Goal: Obtain resource: Obtain resource

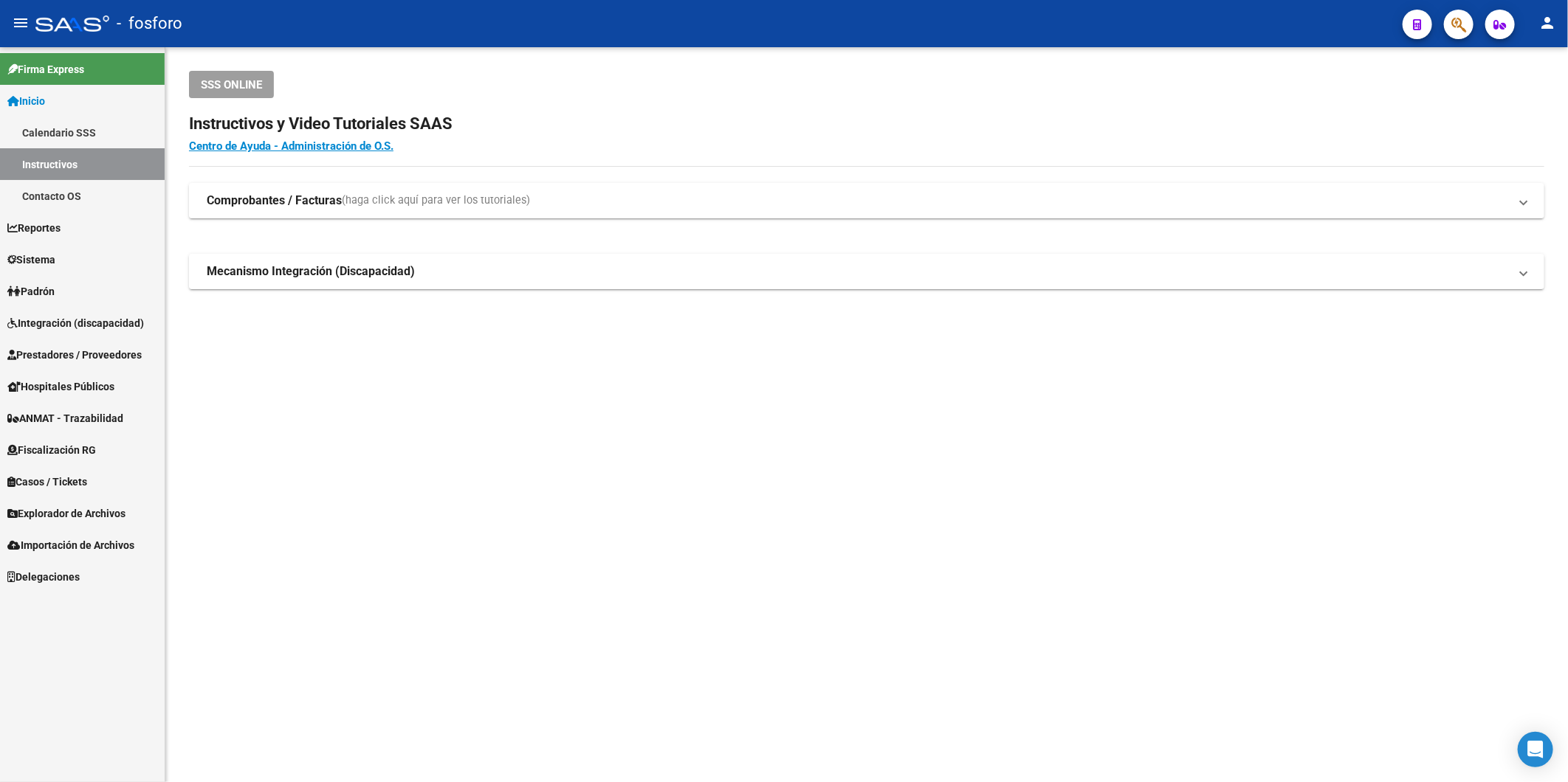
click at [1482, 23] on mat-toolbar "menu - fosforo person" at bounding box center [784, 23] width 1568 height 47
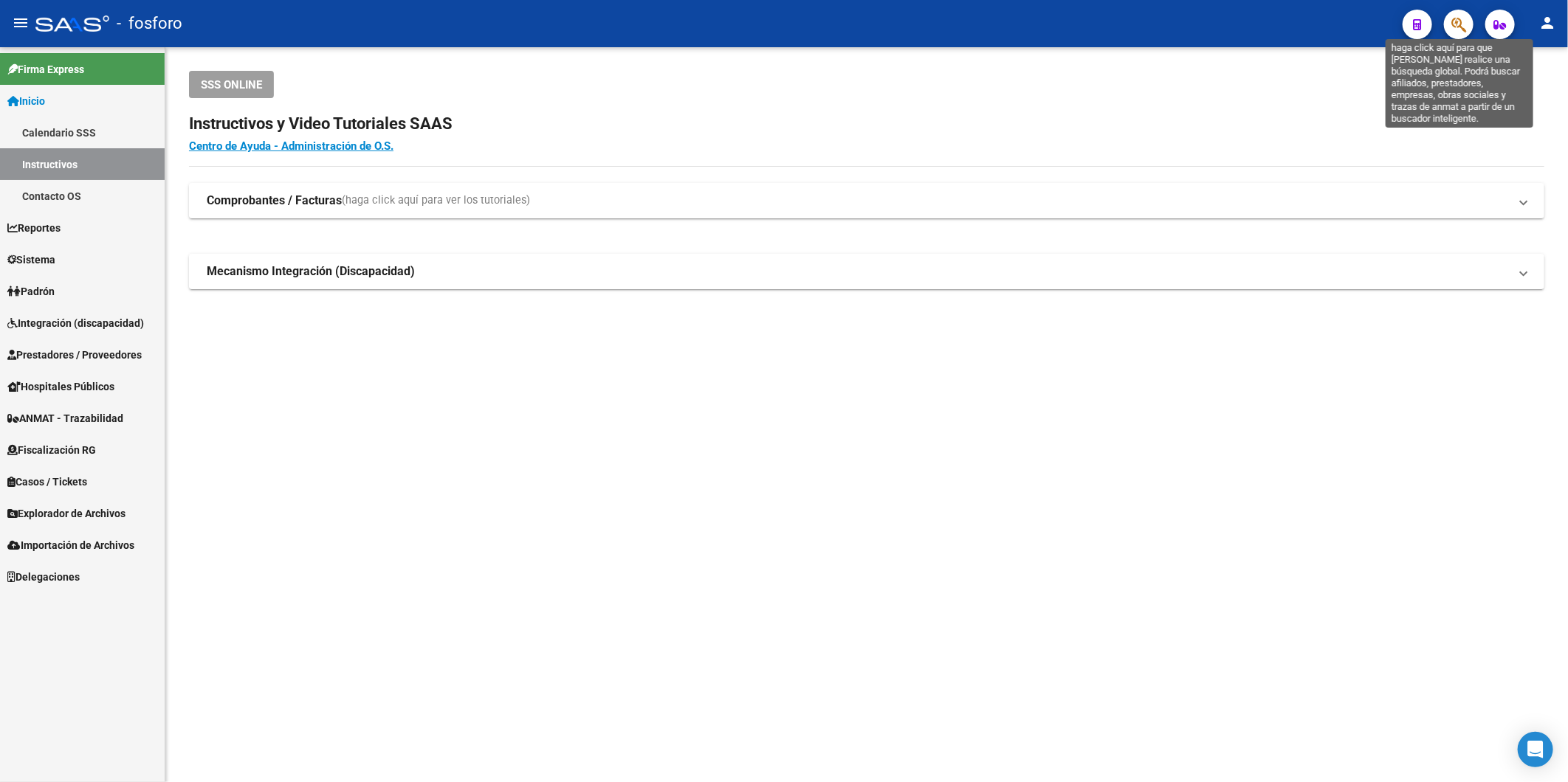
click at [1443, 19] on div at bounding box center [1453, 24] width 41 height 31
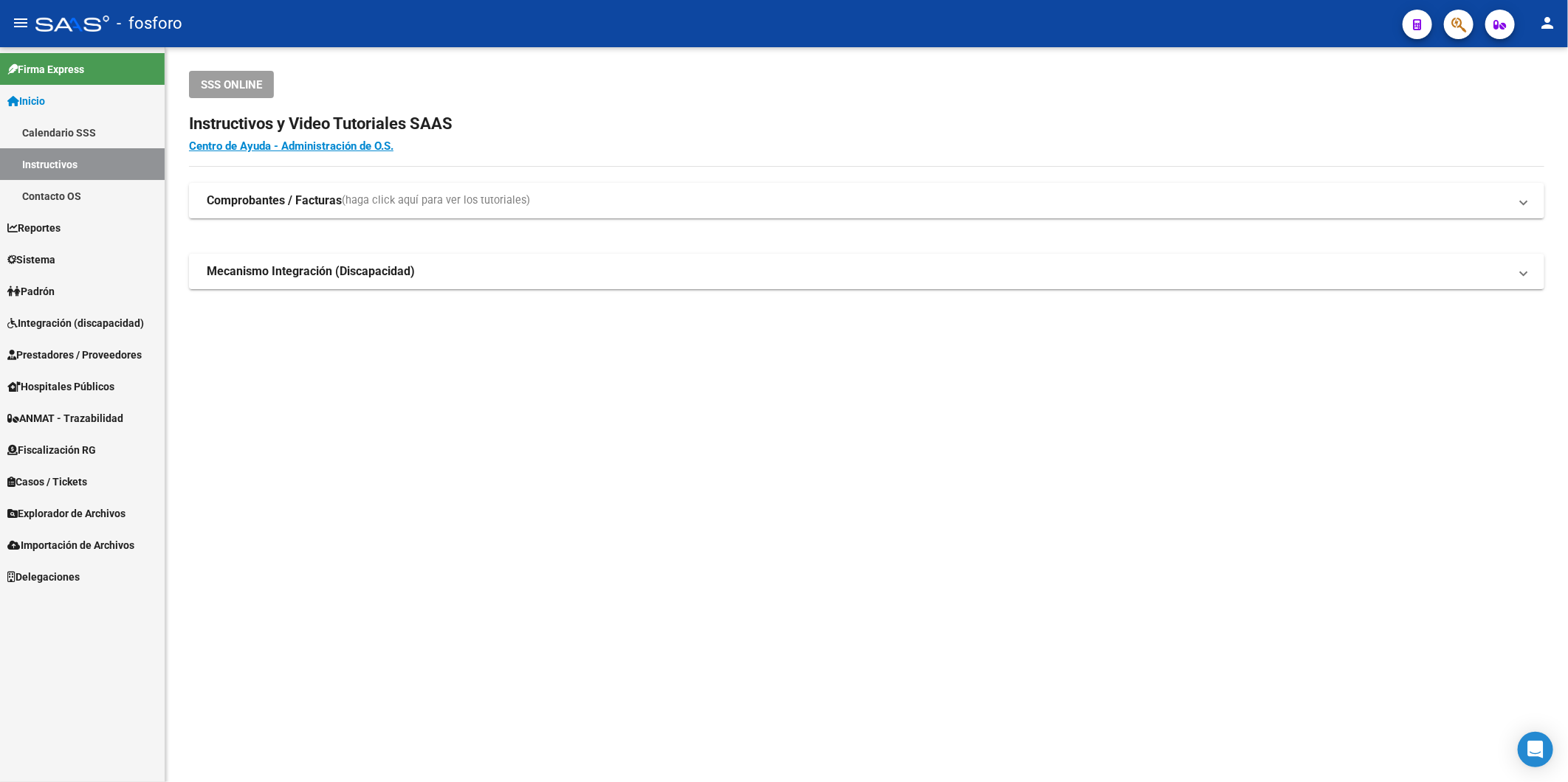
click at [1459, 31] on icon "button" at bounding box center [1459, 25] width 15 height 17
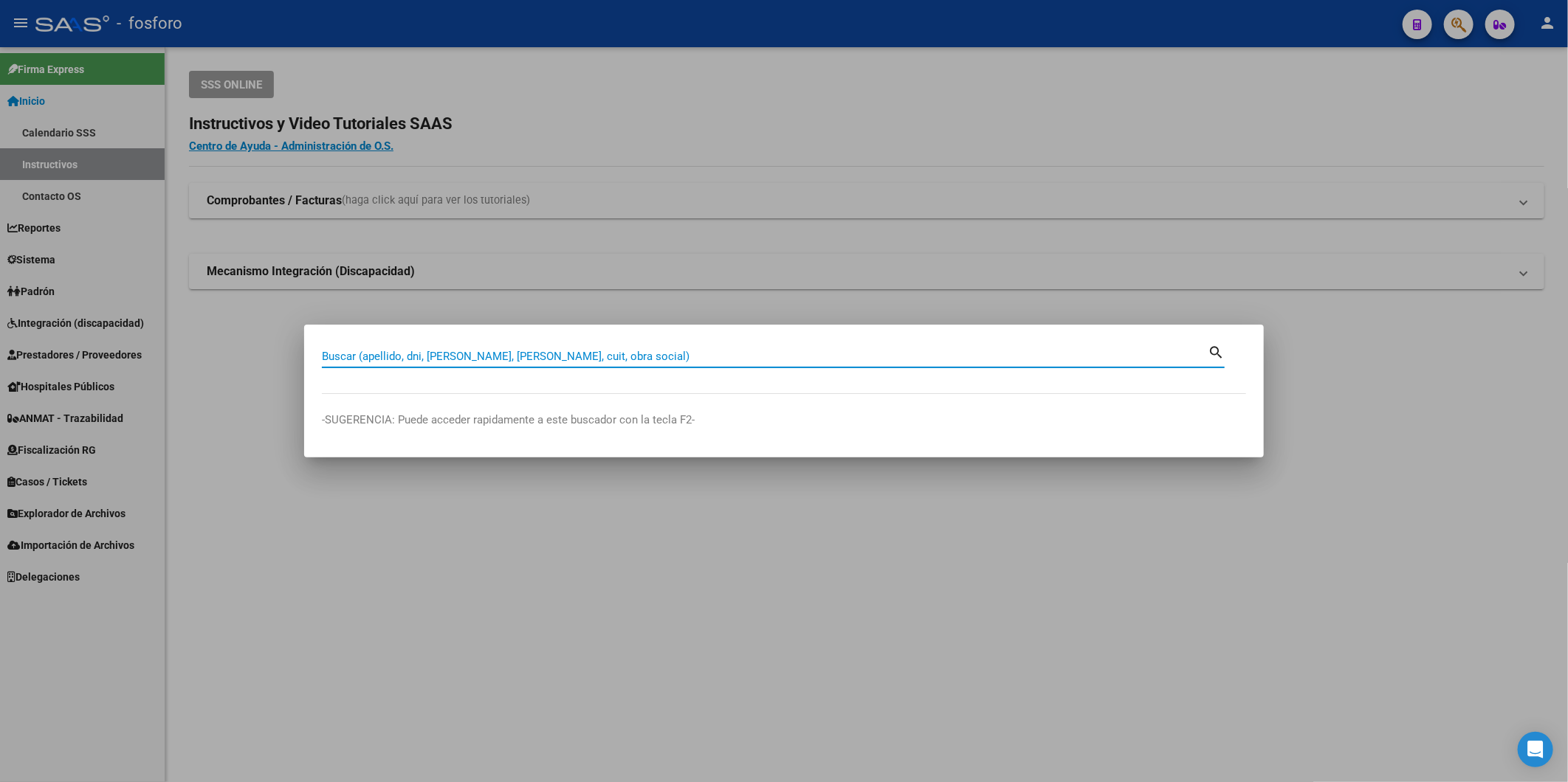
click at [453, 360] on input "Buscar (apellido, dni, [PERSON_NAME], [PERSON_NAME], cuit, obra social)" at bounding box center [765, 357] width 886 height 13
type input "esmeralda"
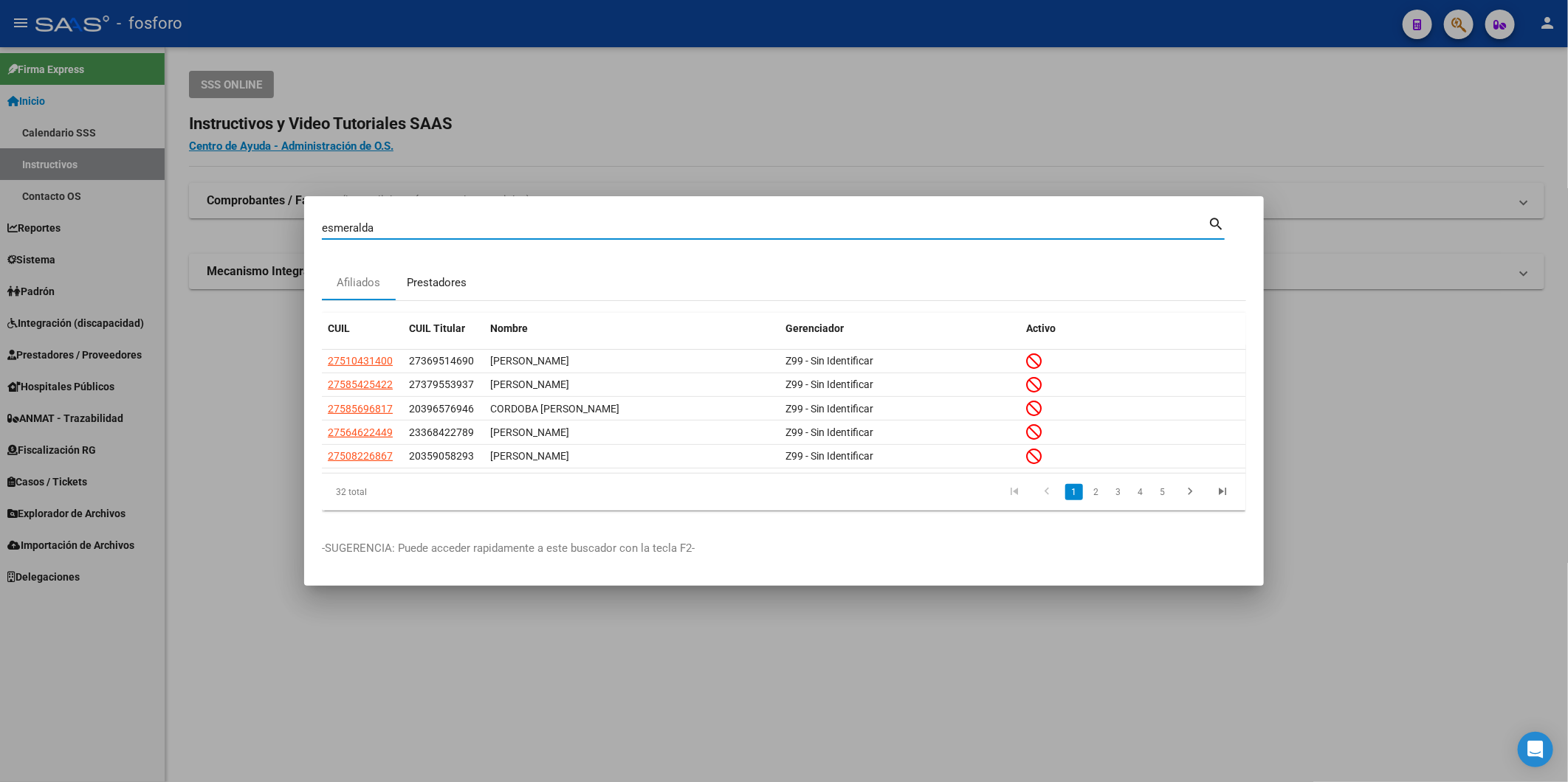
click at [442, 276] on div "Prestadores" at bounding box center [436, 283] width 59 height 17
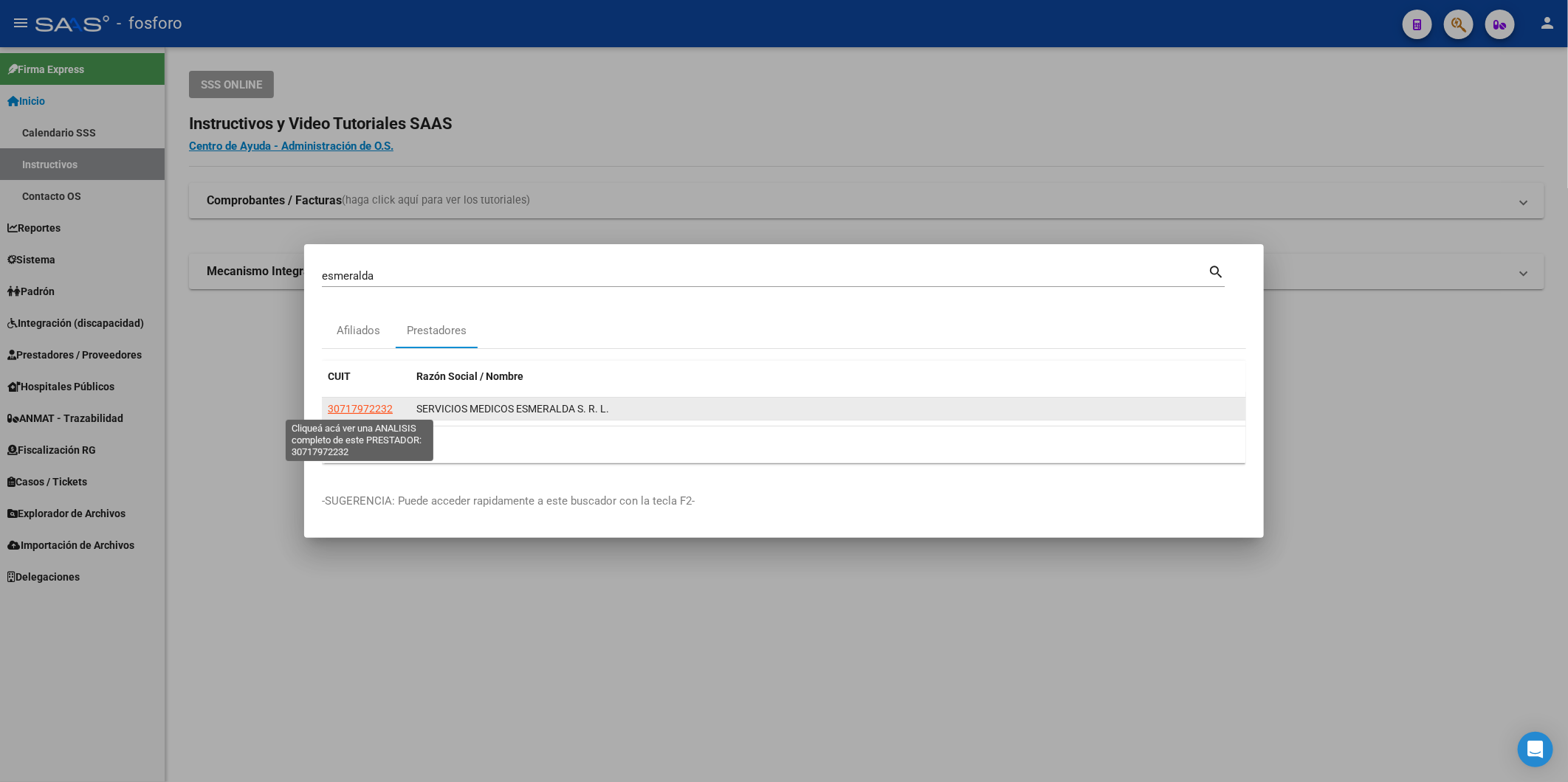
click at [381, 407] on span "30717972232" at bounding box center [360, 409] width 65 height 12
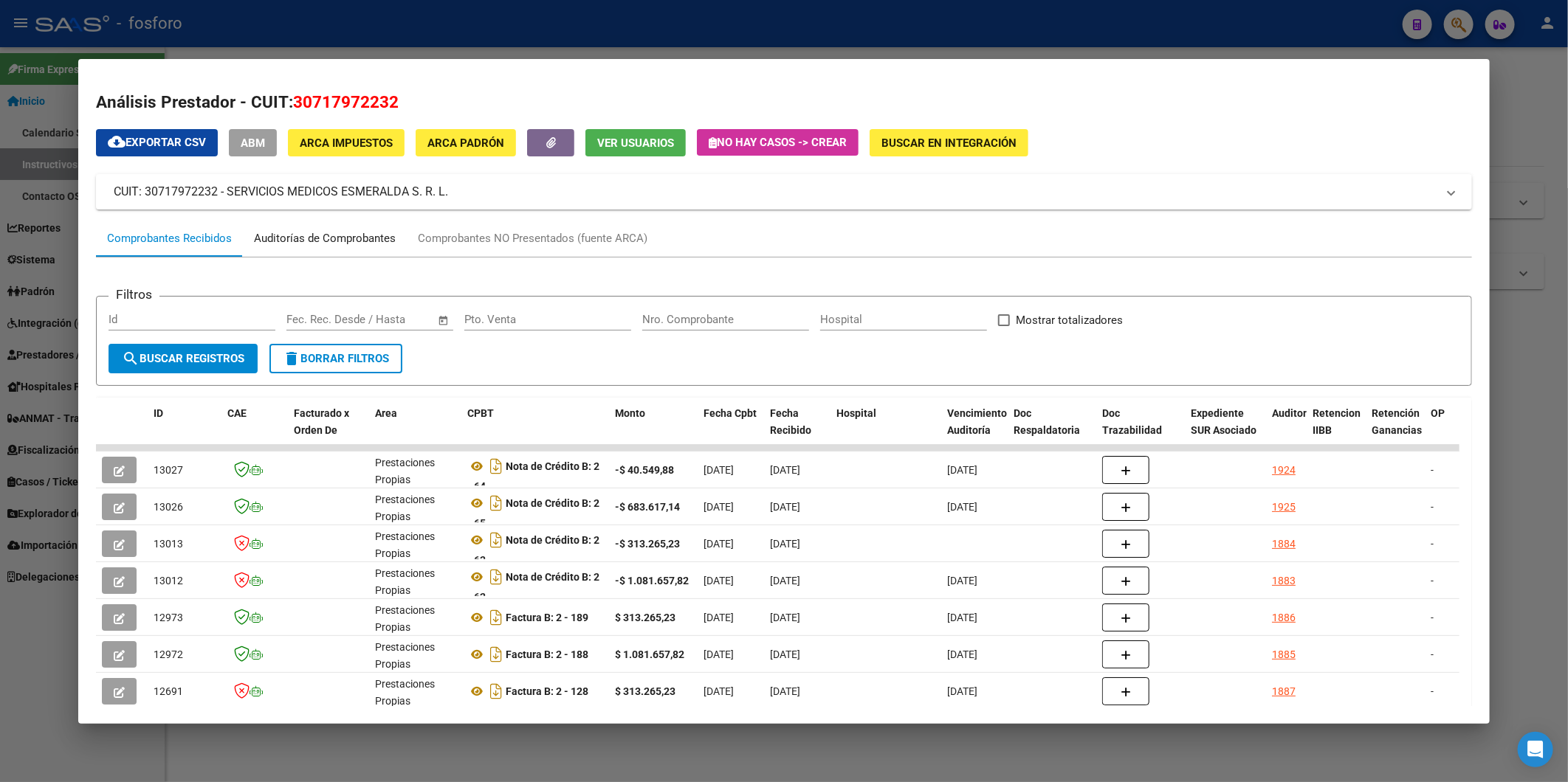
click at [351, 233] on div "Auditorías de Comprobantes" at bounding box center [325, 239] width 142 height 17
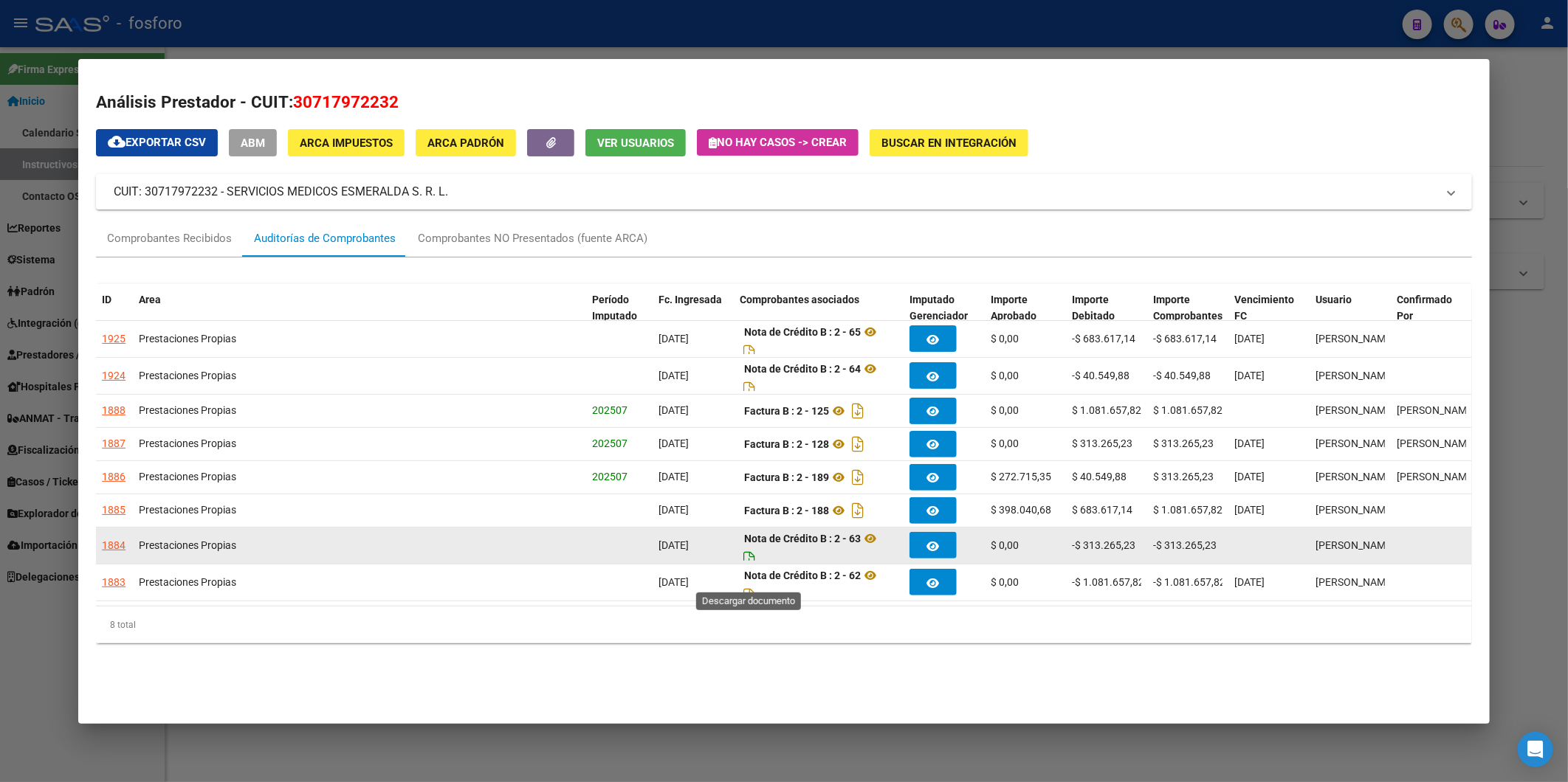
click at [748, 571] on icon "Descargar documento" at bounding box center [749, 559] width 19 height 24
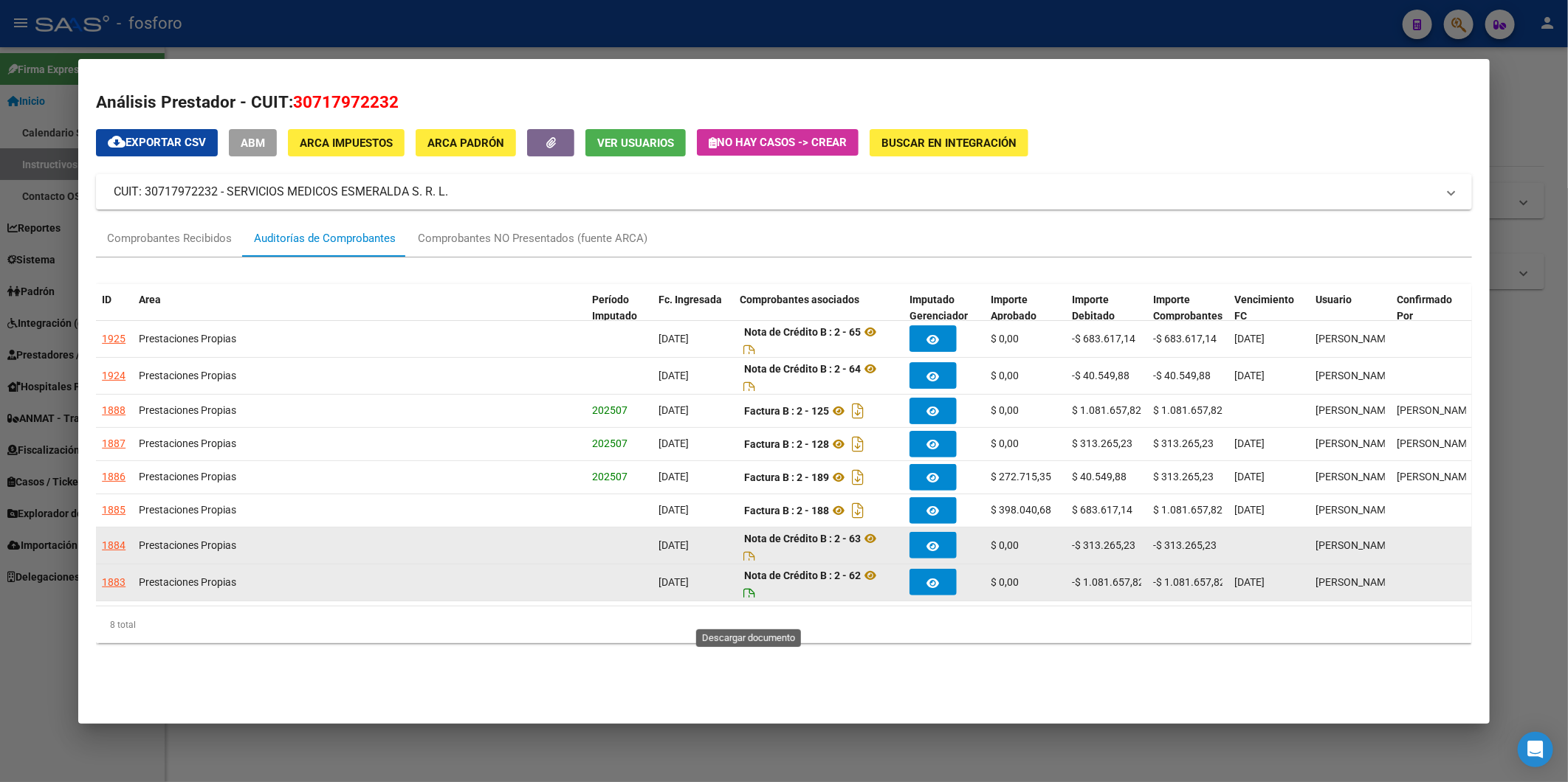
click at [751, 609] on icon "Descargar documento" at bounding box center [749, 596] width 19 height 24
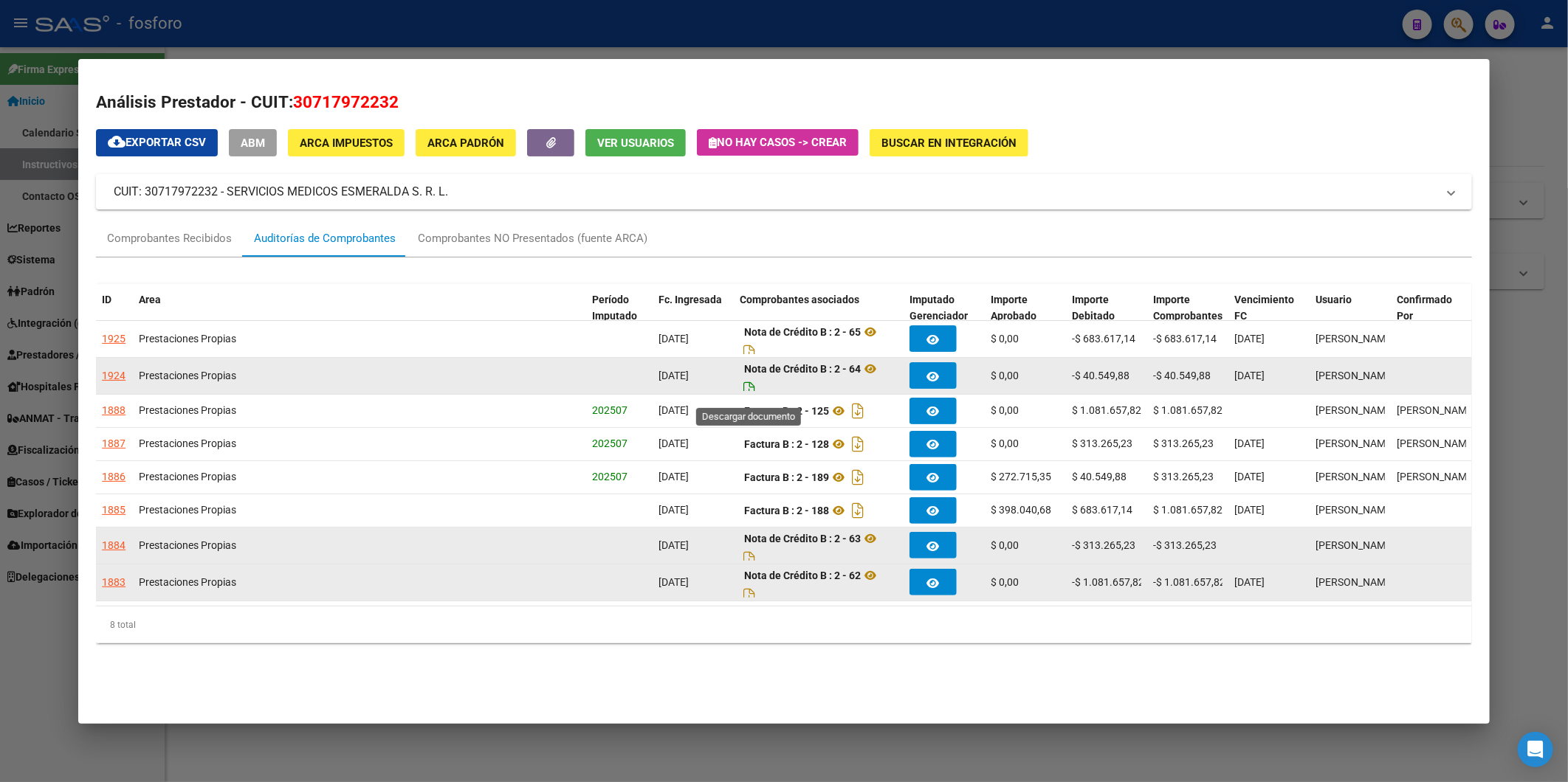
click at [750, 386] on icon "Descargar documento" at bounding box center [749, 390] width 19 height 24
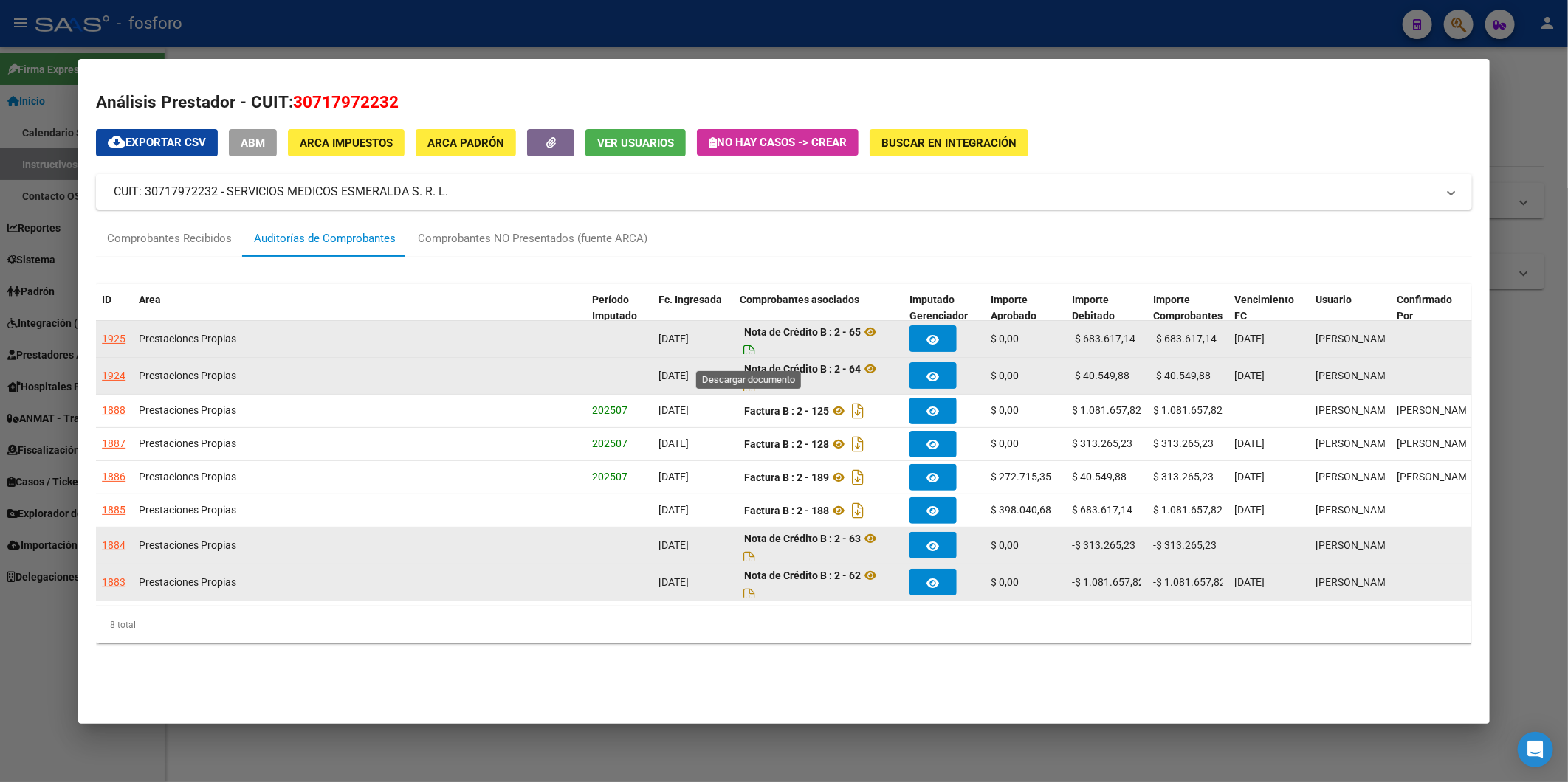
click at [746, 348] on icon "Descargar documento" at bounding box center [749, 353] width 19 height 24
click at [192, 244] on div "Comprobantes Recibidos" at bounding box center [169, 239] width 125 height 17
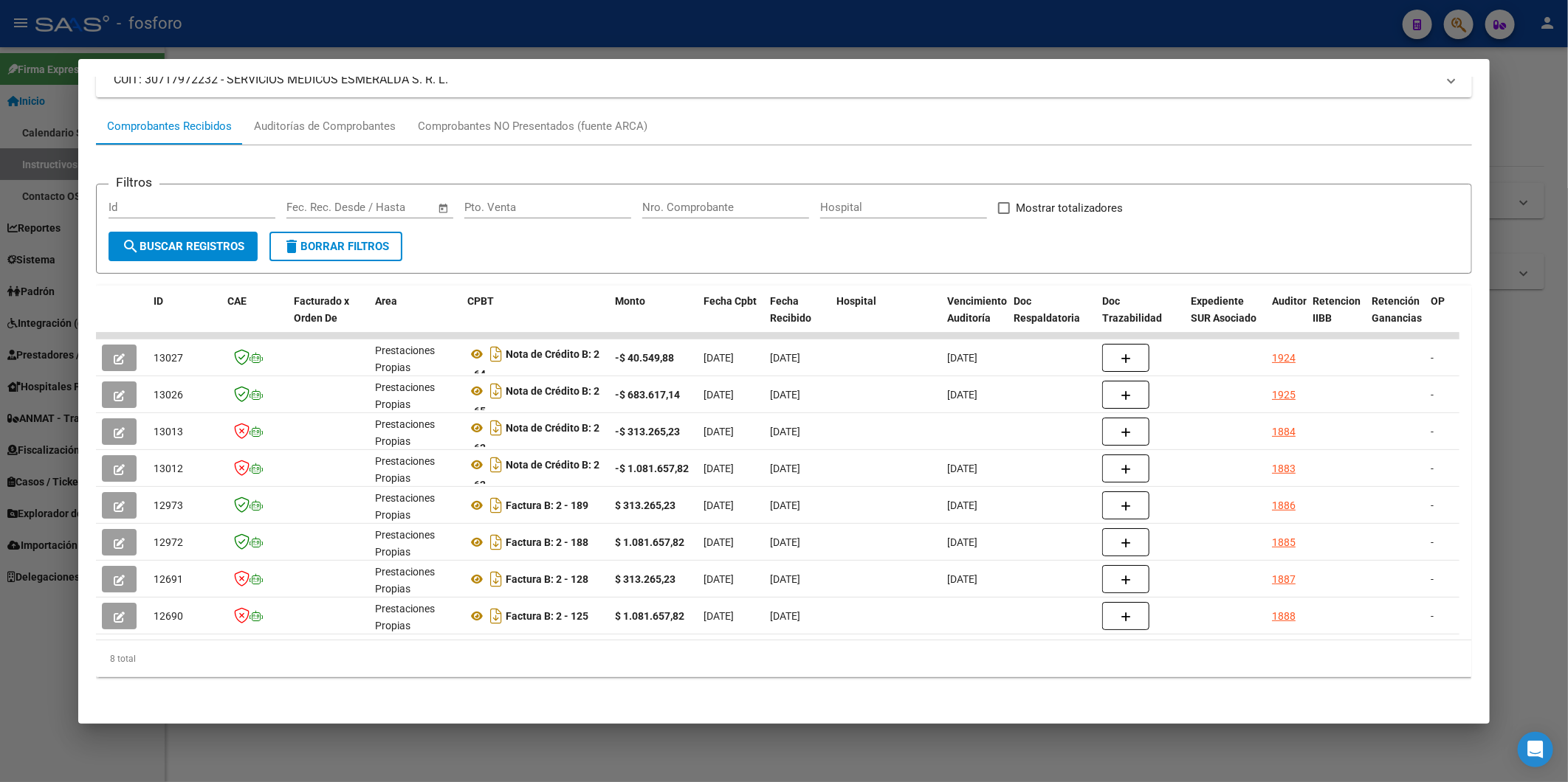
scroll to position [121, 0]
click at [306, 118] on div "Auditorías de Comprobantes" at bounding box center [325, 126] width 142 height 17
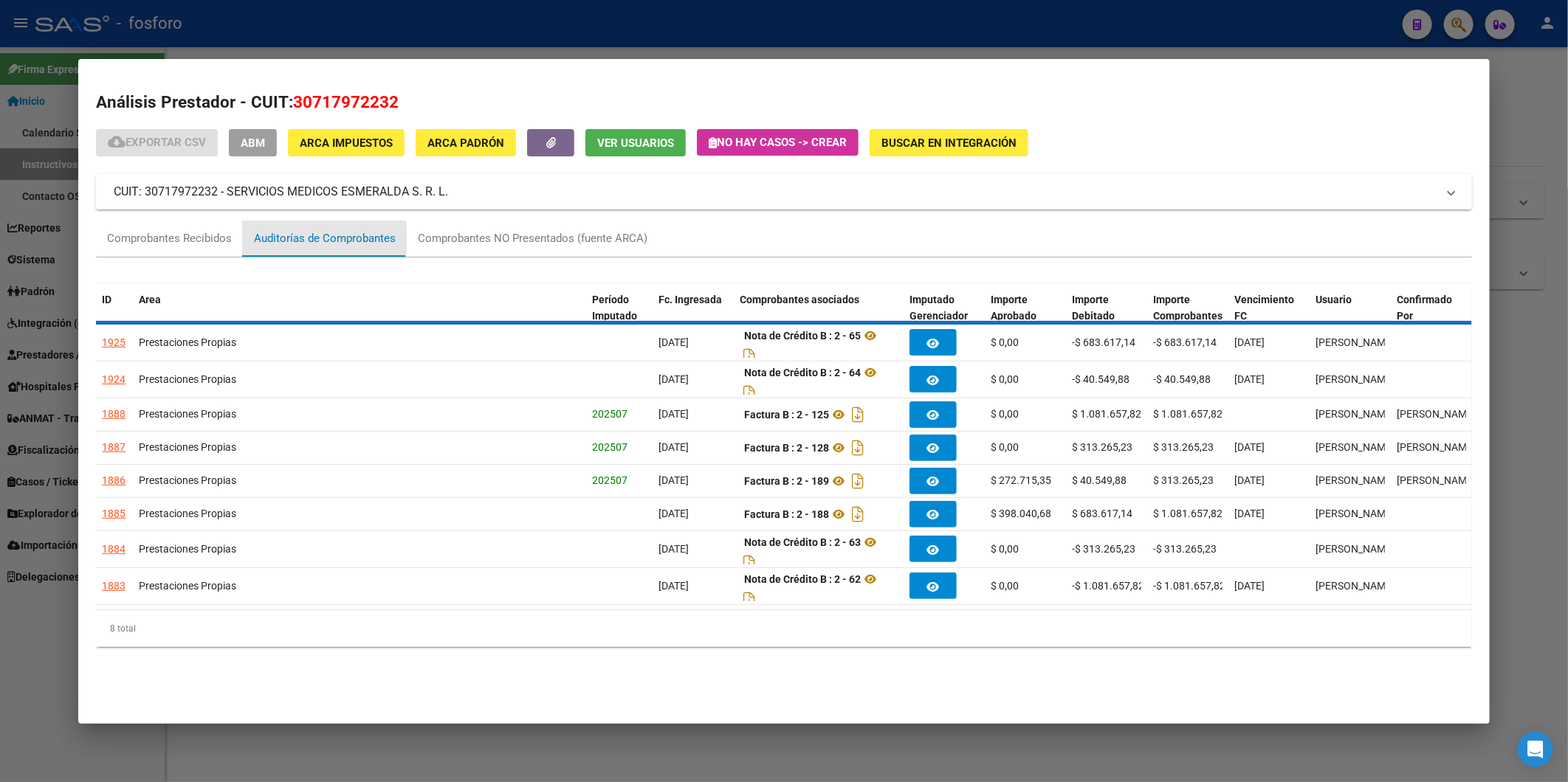
scroll to position [0, 0]
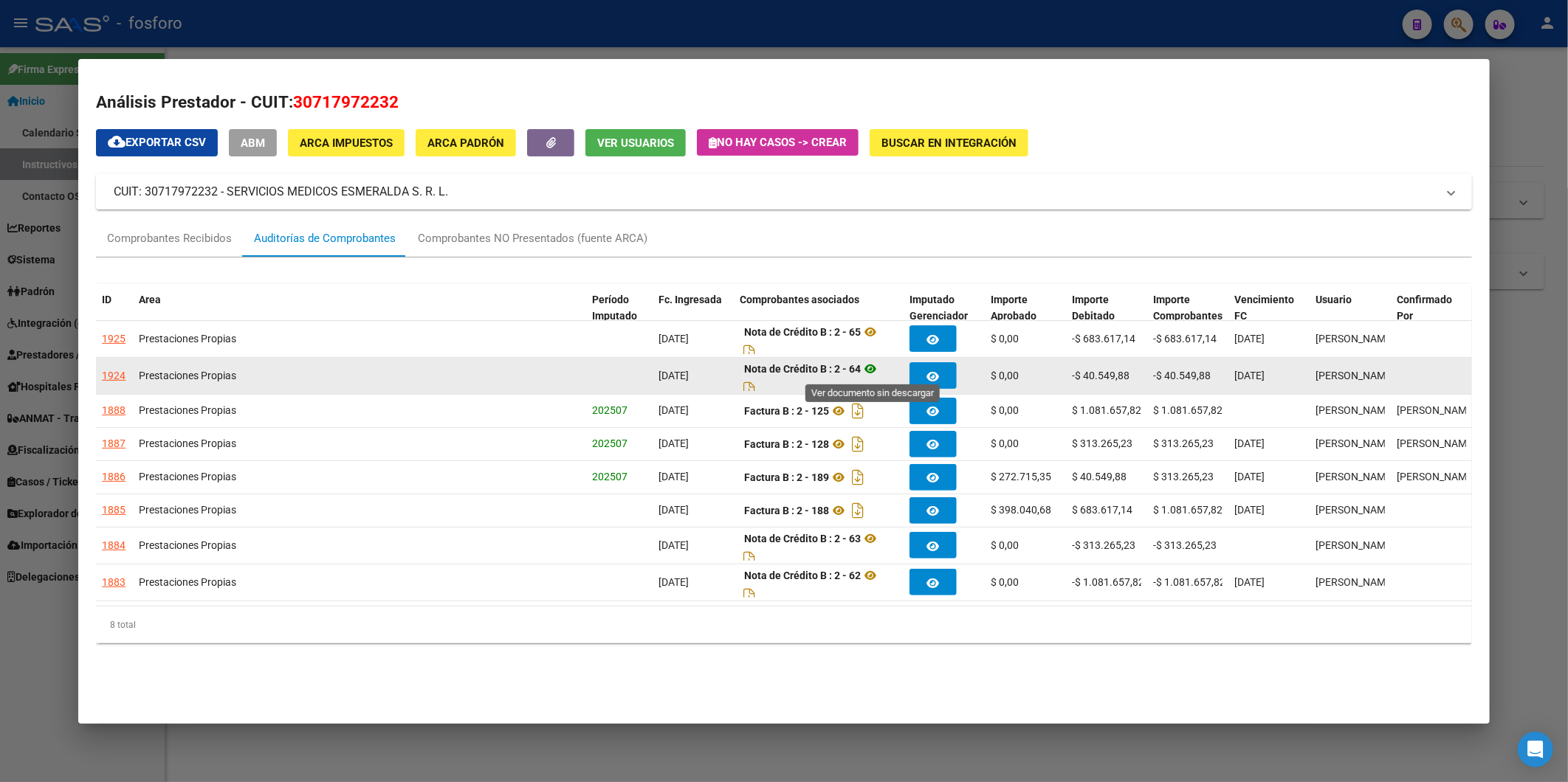
click at [877, 367] on icon at bounding box center [870, 368] width 19 height 17
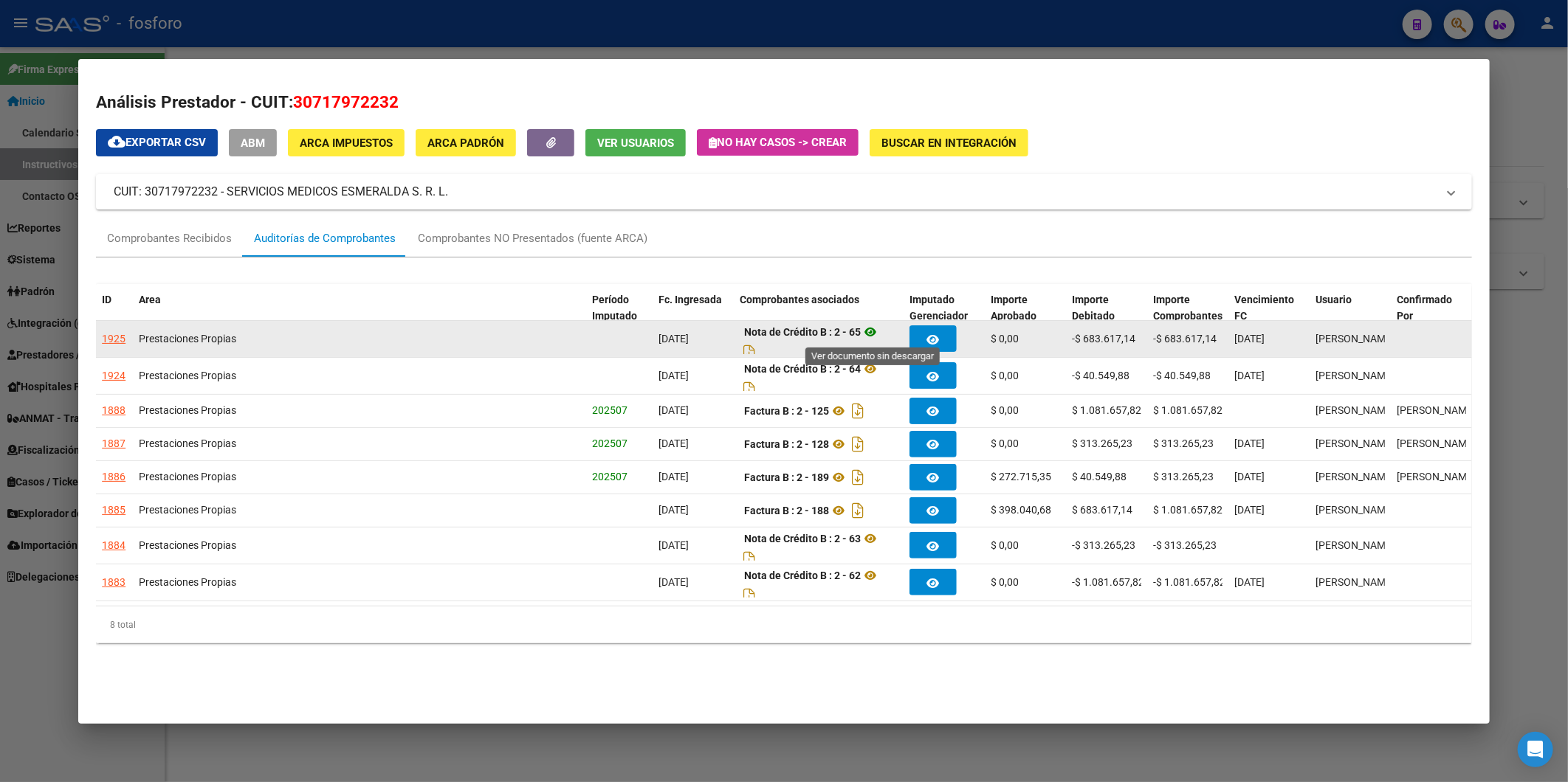
click at [880, 330] on icon at bounding box center [870, 331] width 19 height 17
